Goal: Navigation & Orientation: Find specific page/section

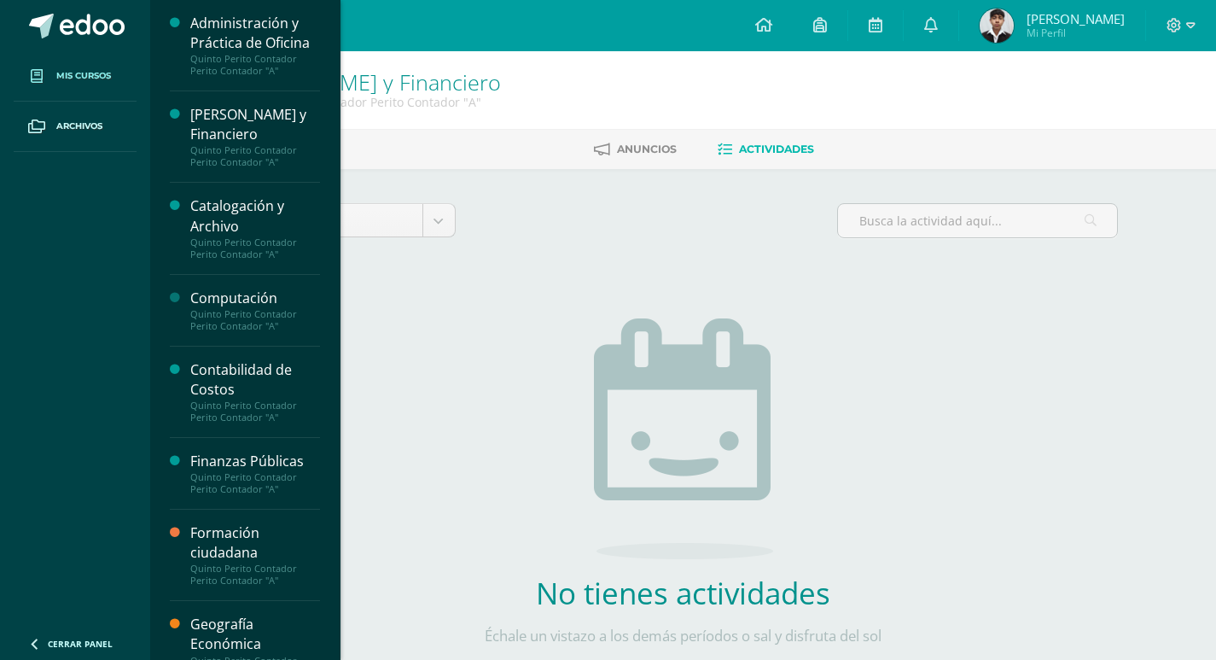
click at [84, 65] on link "Mis cursos" at bounding box center [75, 76] width 123 height 50
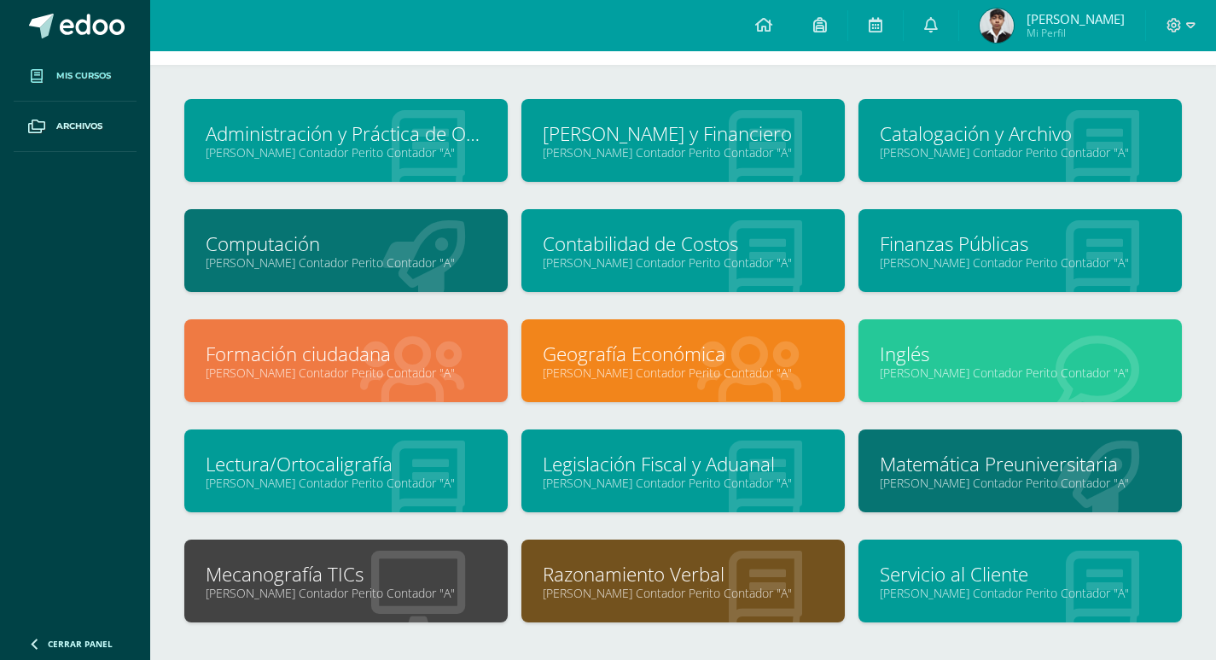
scroll to position [85, 0]
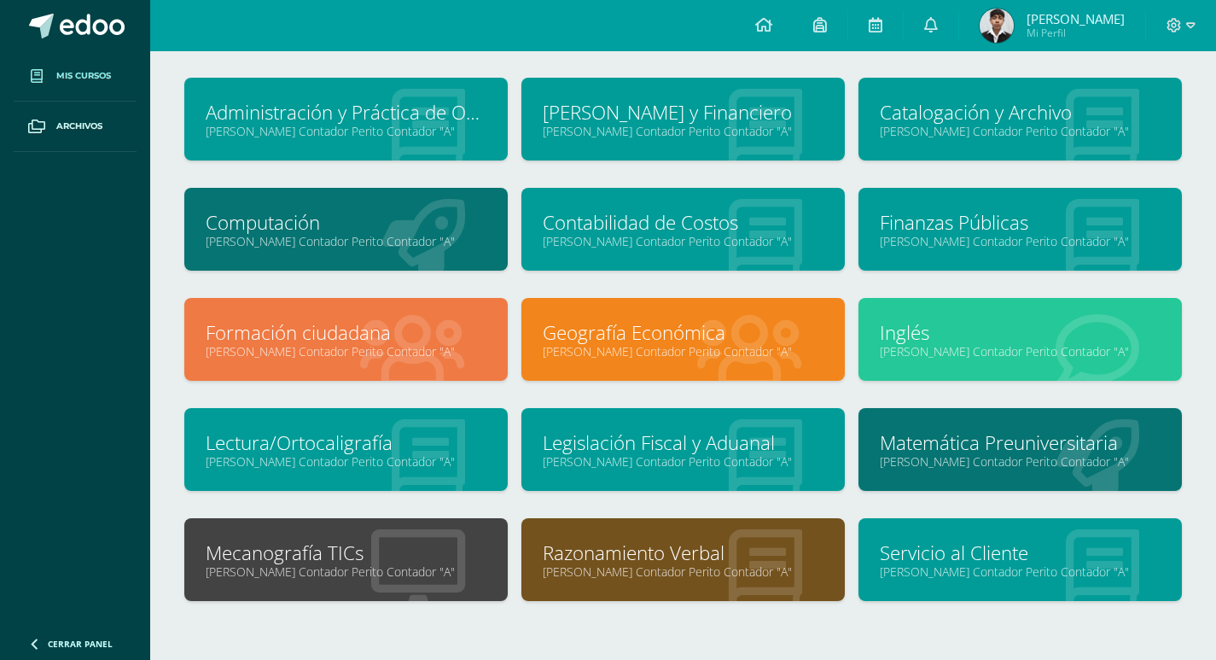
click at [906, 100] on link "Catalogación y Archivo" at bounding box center [1020, 112] width 281 height 26
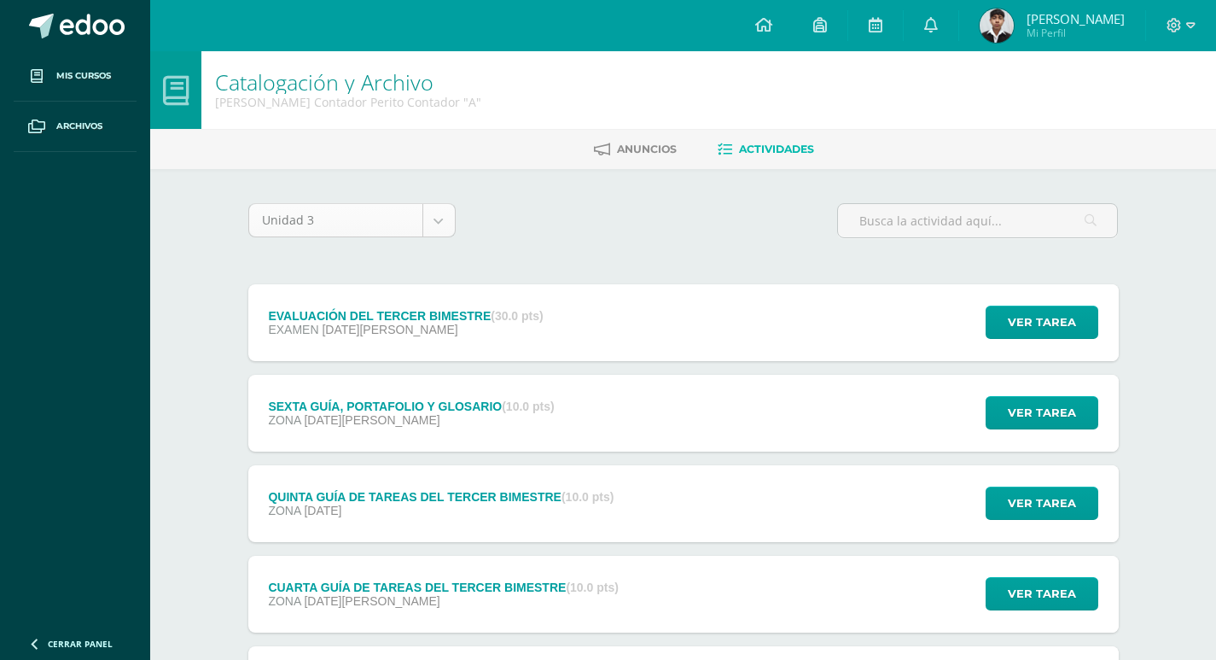
click at [431, 218] on body "Mis cursos Archivos Cerrar panel Administración y Práctica de Oficina Quinto Pe…" at bounding box center [608, 554] width 1216 height 1108
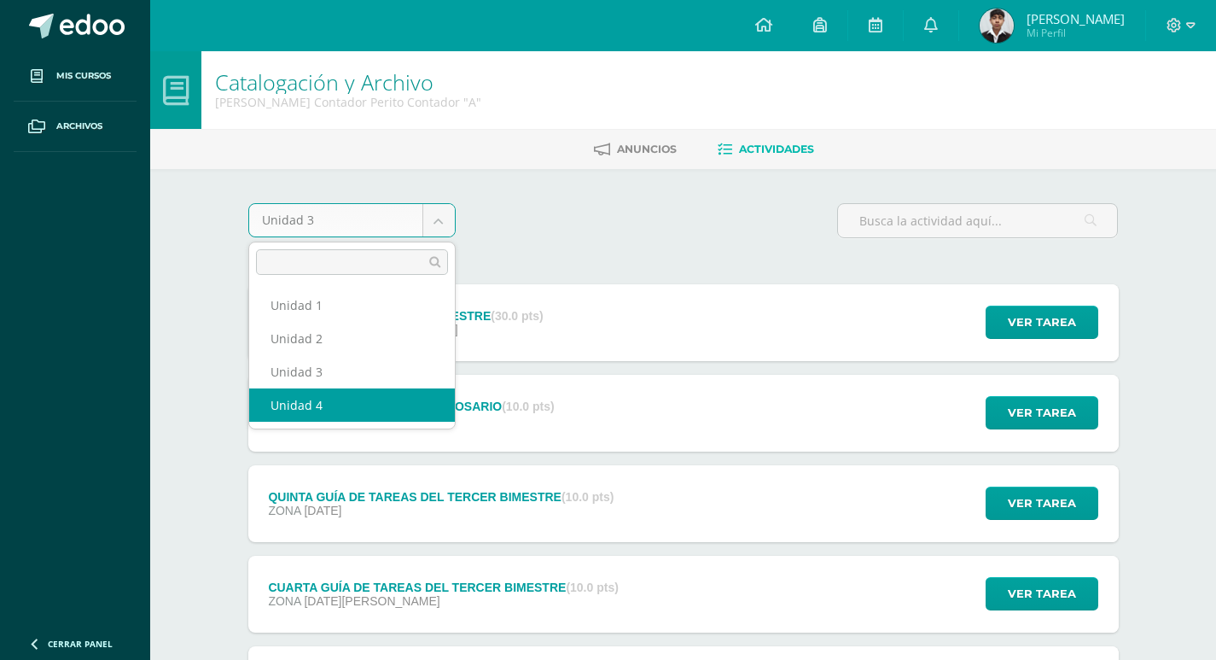
select select "Unidad 4"
